Goal: Transaction & Acquisition: Purchase product/service

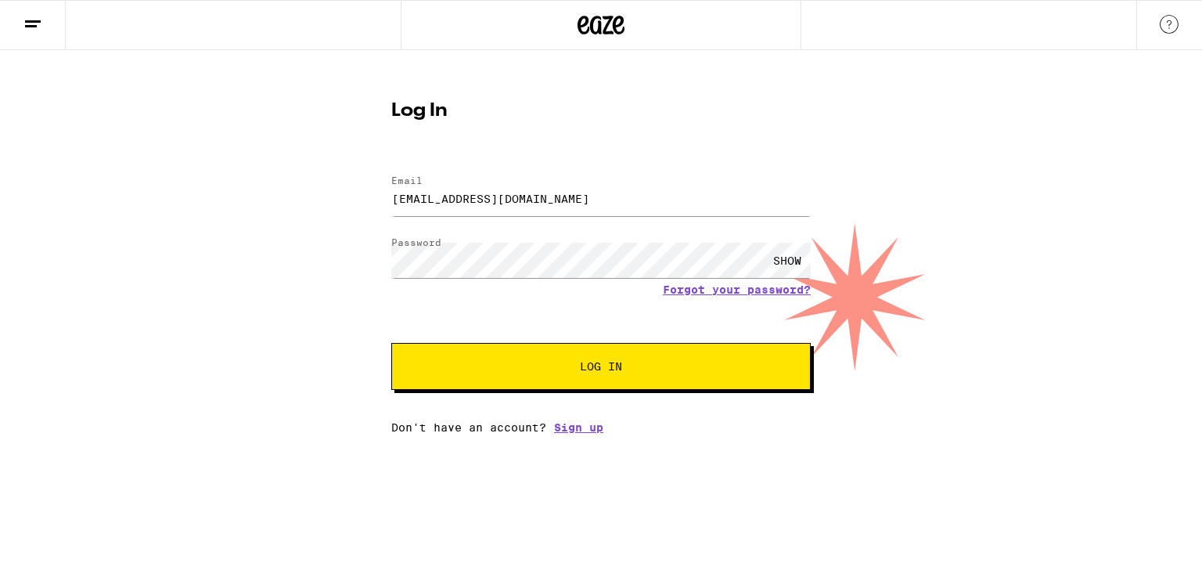
click at [281, 389] on div "Log In Email Email [EMAIL_ADDRESS][DOMAIN_NAME] Password Password SHOW Forgot y…" at bounding box center [601, 241] width 1202 height 383
click at [603, 366] on span "Log In" at bounding box center [601, 366] width 42 height 11
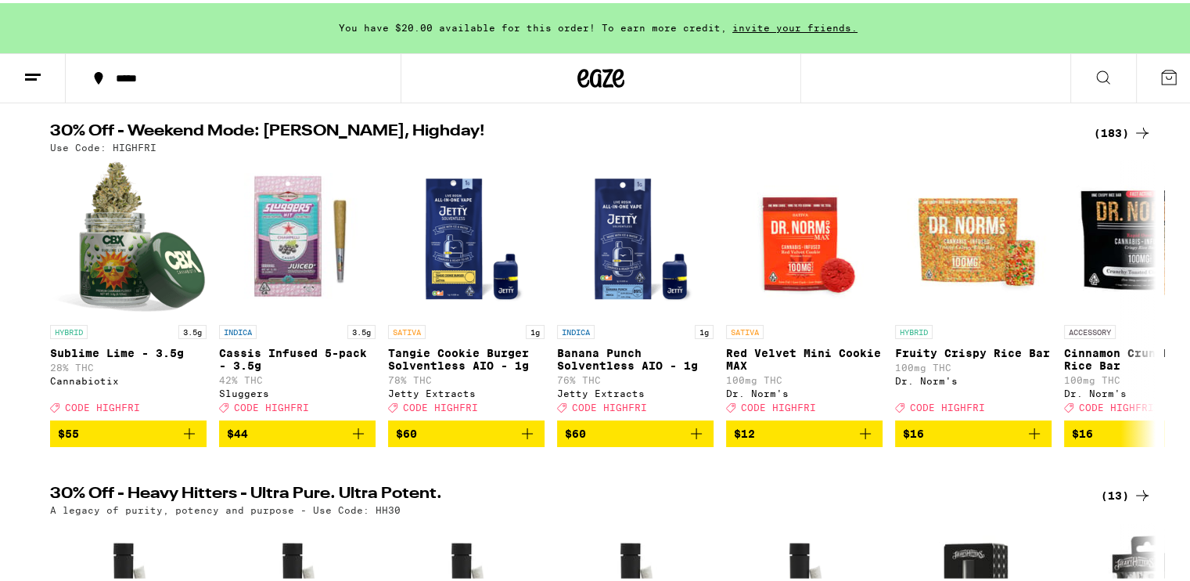
click at [1135, 127] on icon at bounding box center [1142, 130] width 19 height 19
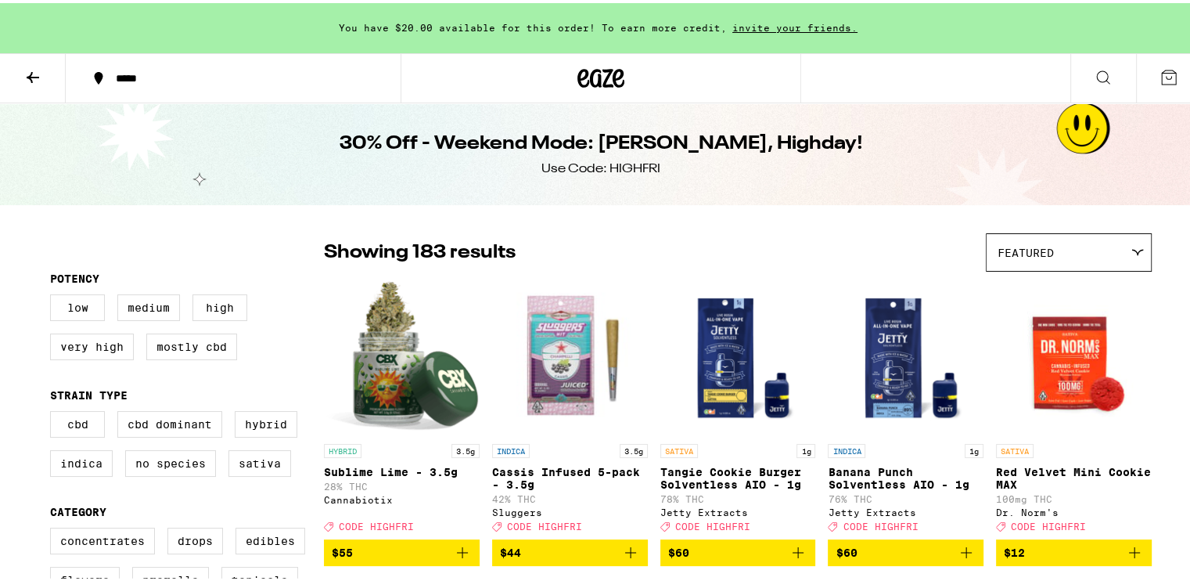
click at [35, 74] on icon at bounding box center [32, 74] width 19 height 19
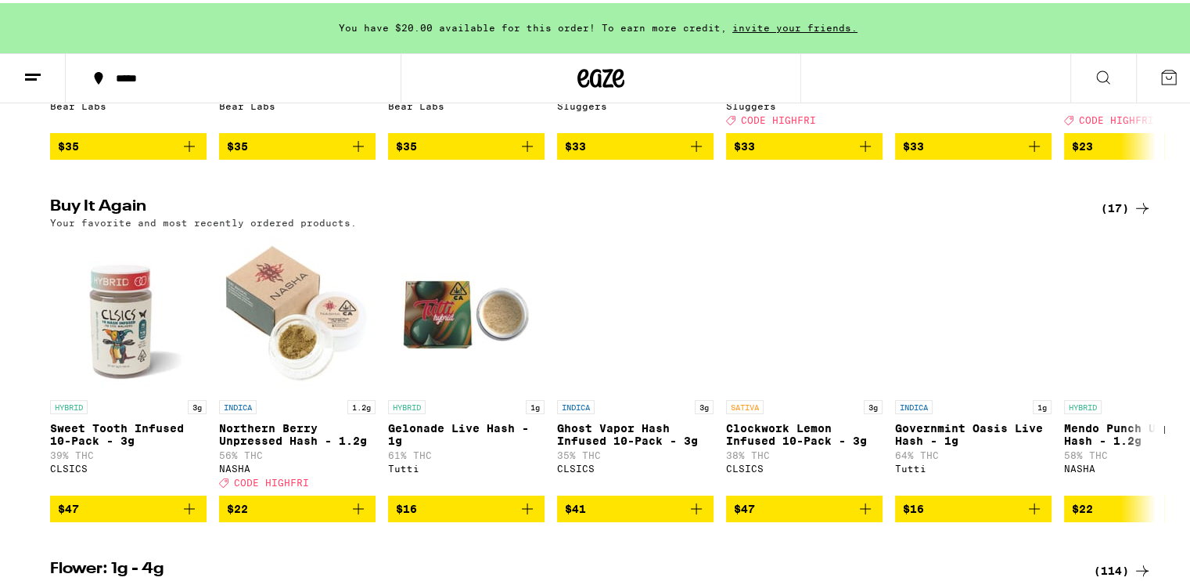
scroll to position [1487, 0]
